Goal: Task Accomplishment & Management: Use online tool/utility

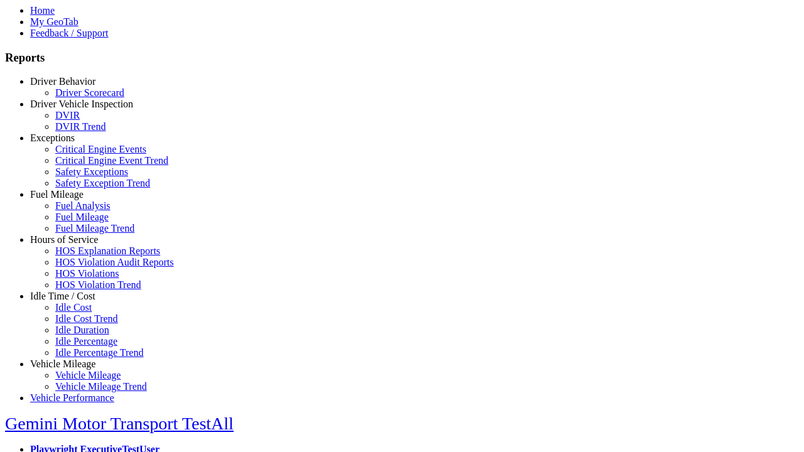
click at [72, 301] on link "Idle Time / Cost" at bounding box center [62, 296] width 65 height 11
click at [82, 313] on link "Idle Cost" at bounding box center [73, 307] width 36 height 11
select select "**"
select select
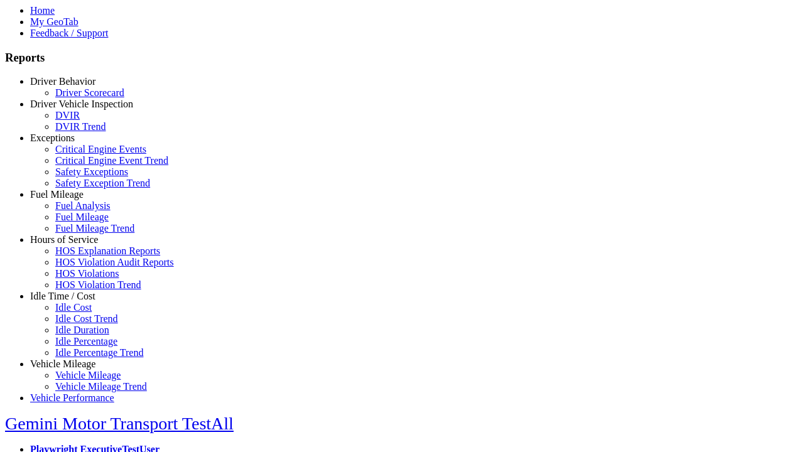
select select
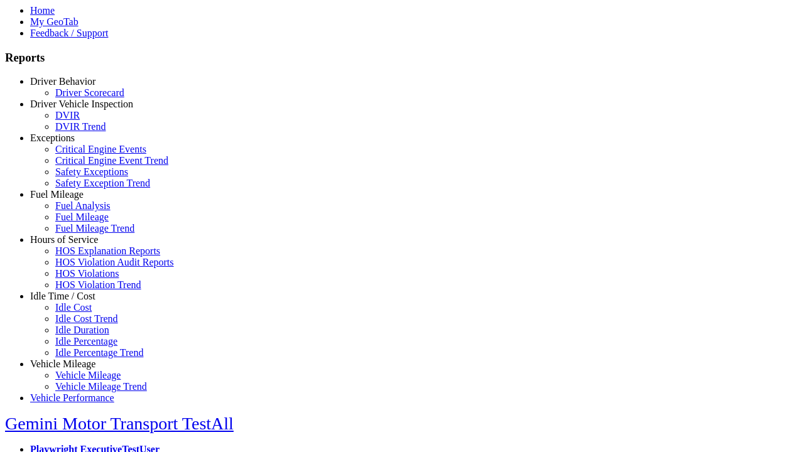
select select
